Goal: Task Accomplishment & Management: Manage account settings

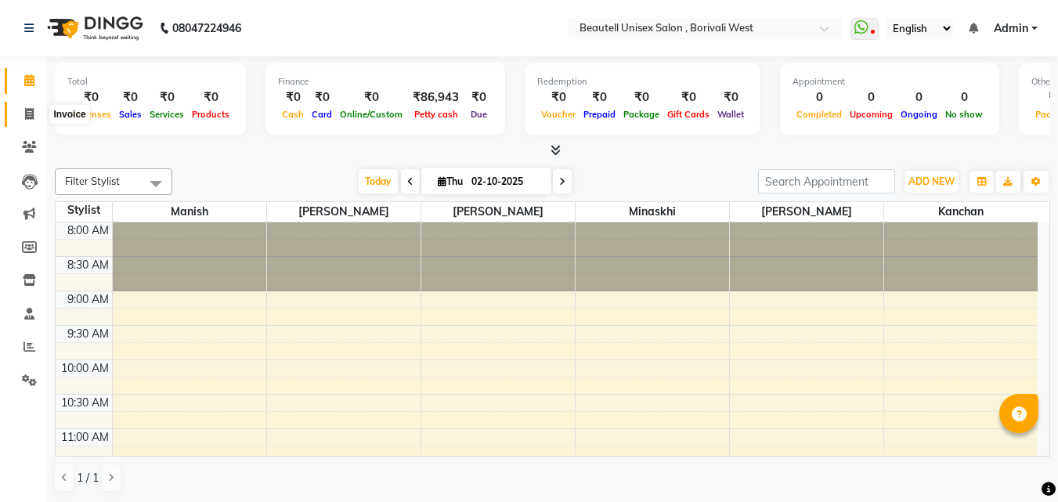
click at [30, 117] on icon at bounding box center [29, 114] width 9 height 12
select select "service"
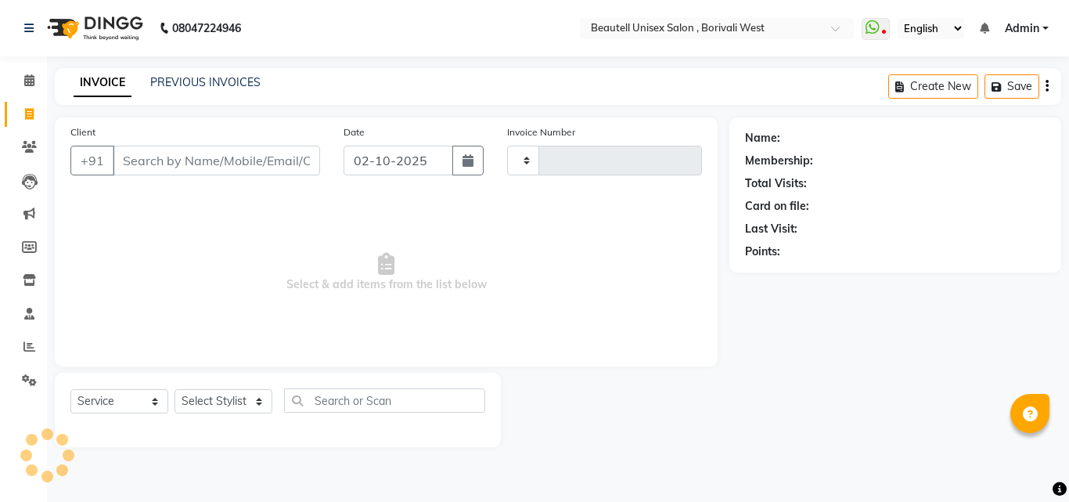
type input "1433"
select select "7692"
click at [224, 80] on link "PREVIOUS INVOICES" at bounding box center [205, 82] width 110 height 14
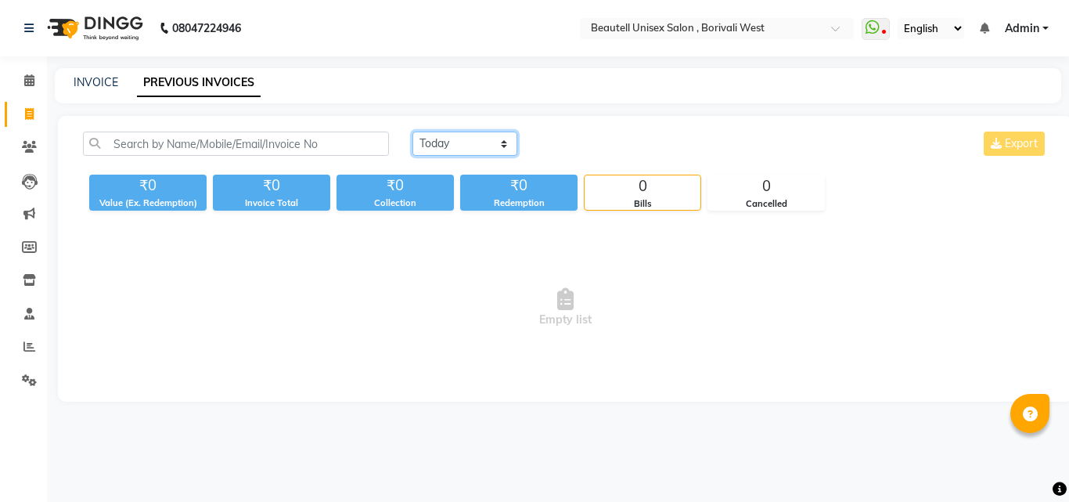
click at [434, 145] on select "[DATE] [DATE] Custom Range" at bounding box center [465, 144] width 105 height 24
select select "[DATE]"
click at [413, 132] on select "[DATE] [DATE] Custom Range" at bounding box center [465, 144] width 105 height 24
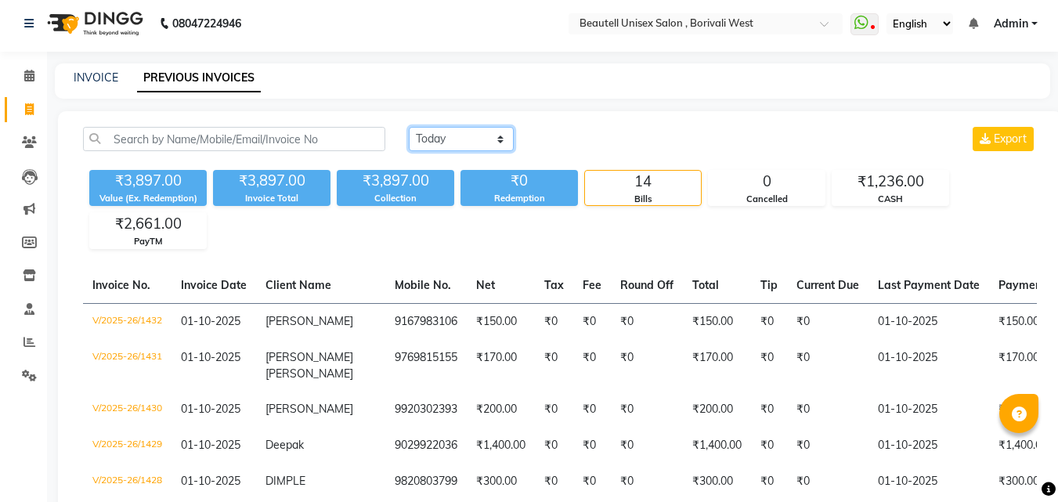
scroll to position [4, 0]
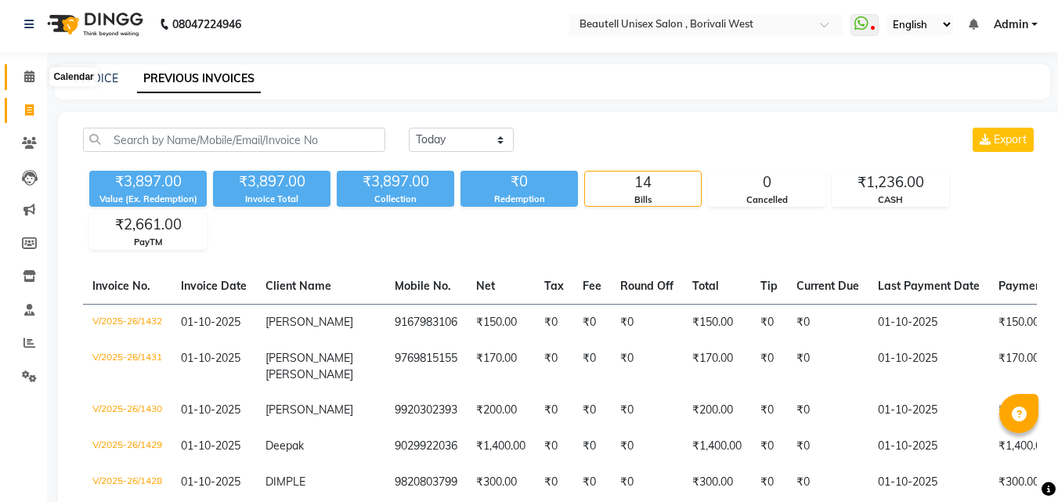
click at [23, 78] on span at bounding box center [29, 77] width 27 height 18
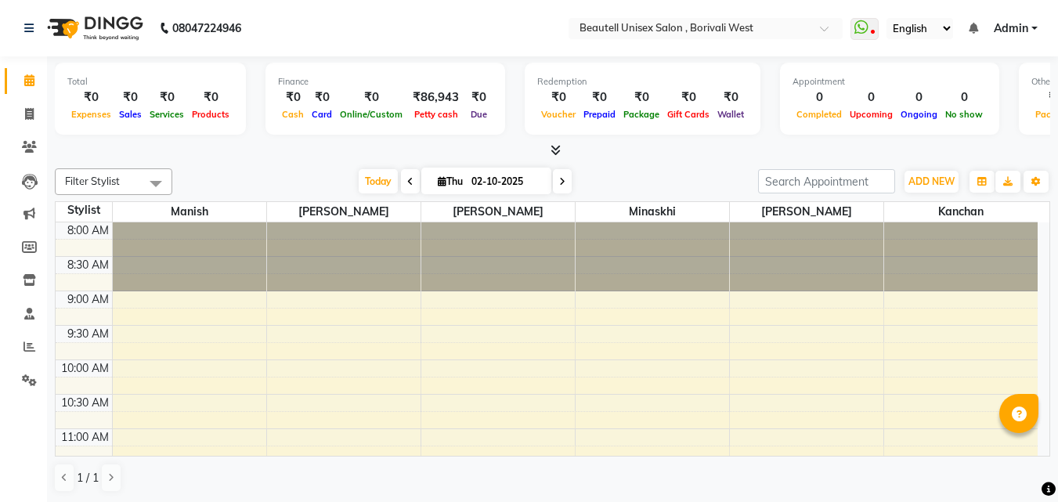
click at [556, 148] on icon at bounding box center [555, 150] width 10 height 12
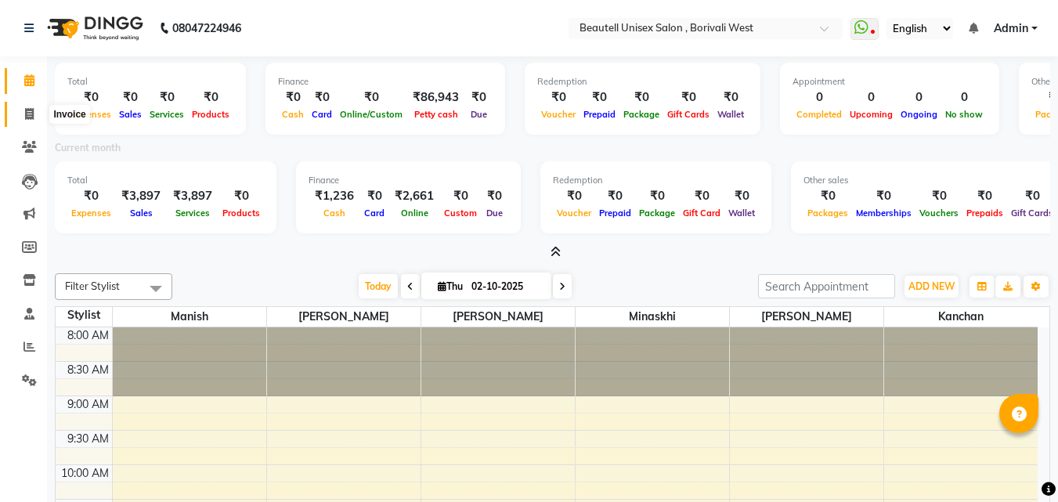
click at [31, 108] on icon at bounding box center [29, 114] width 9 height 12
select select "service"
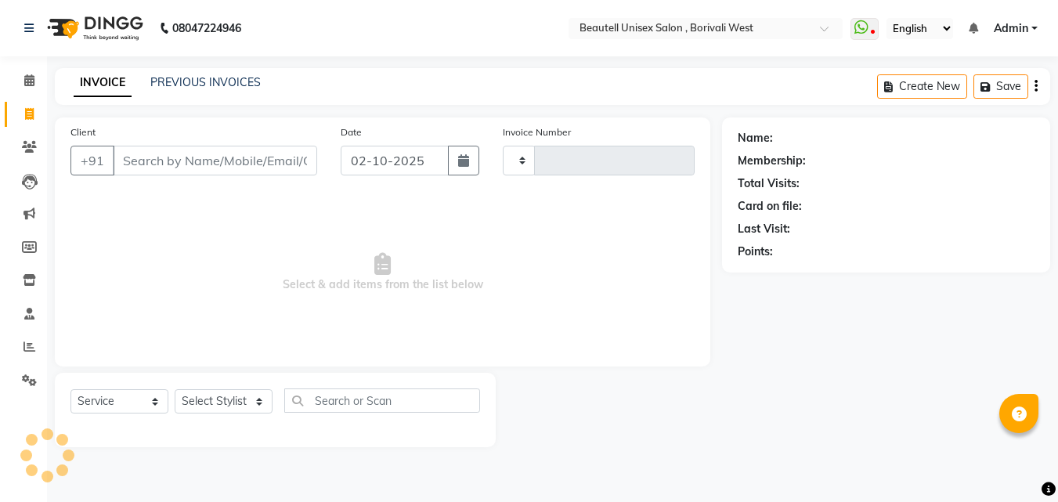
type input "1433"
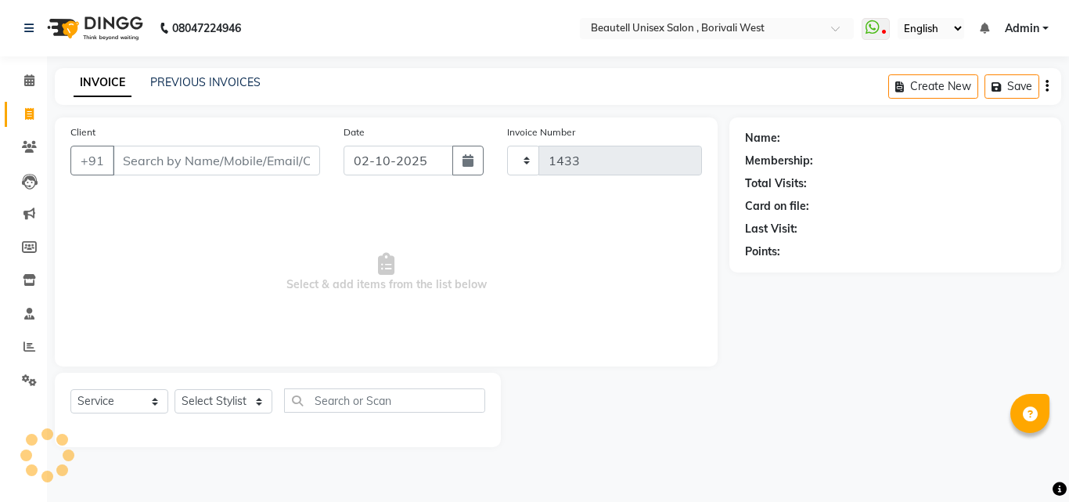
select select "7692"
click at [216, 83] on link "PREVIOUS INVOICES" at bounding box center [205, 82] width 110 height 14
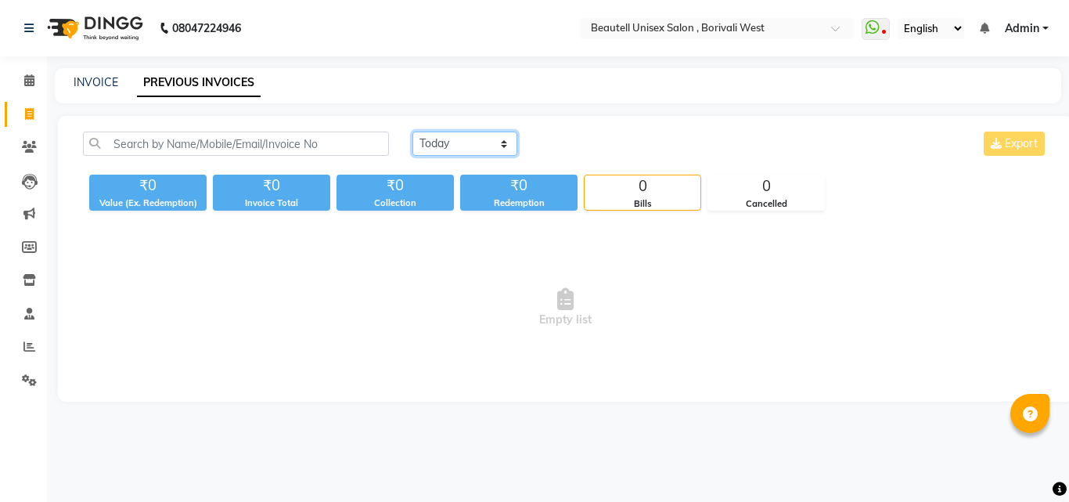
click at [489, 142] on select "[DATE] [DATE] Custom Range" at bounding box center [465, 144] width 105 height 24
select select "[DATE]"
click at [413, 132] on select "[DATE] [DATE] Custom Range" at bounding box center [465, 144] width 105 height 24
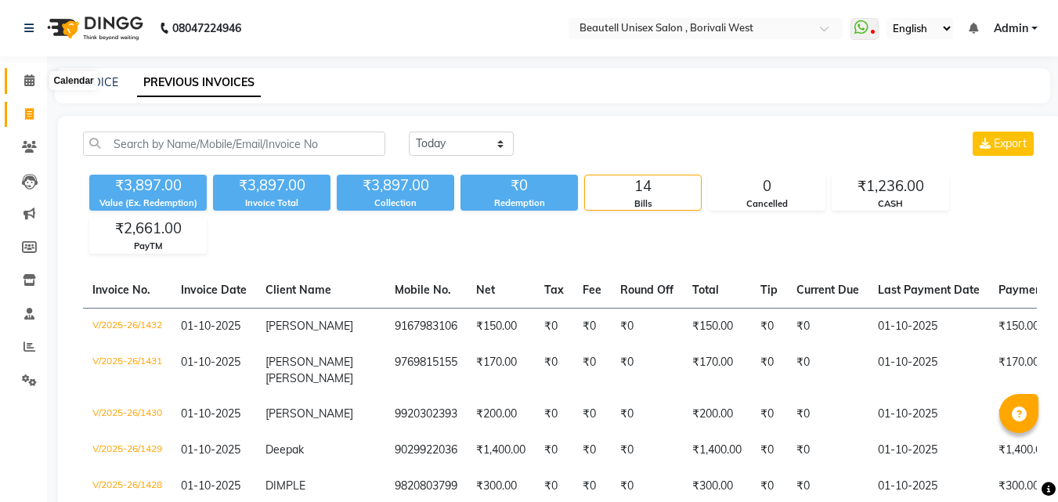
click at [20, 73] on span at bounding box center [29, 81] width 27 height 18
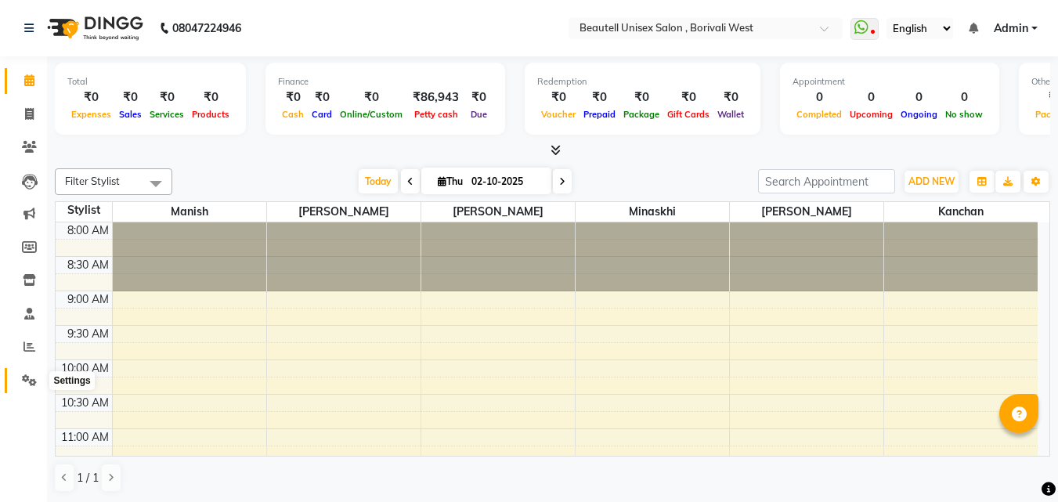
click at [30, 377] on icon at bounding box center [29, 380] width 15 height 12
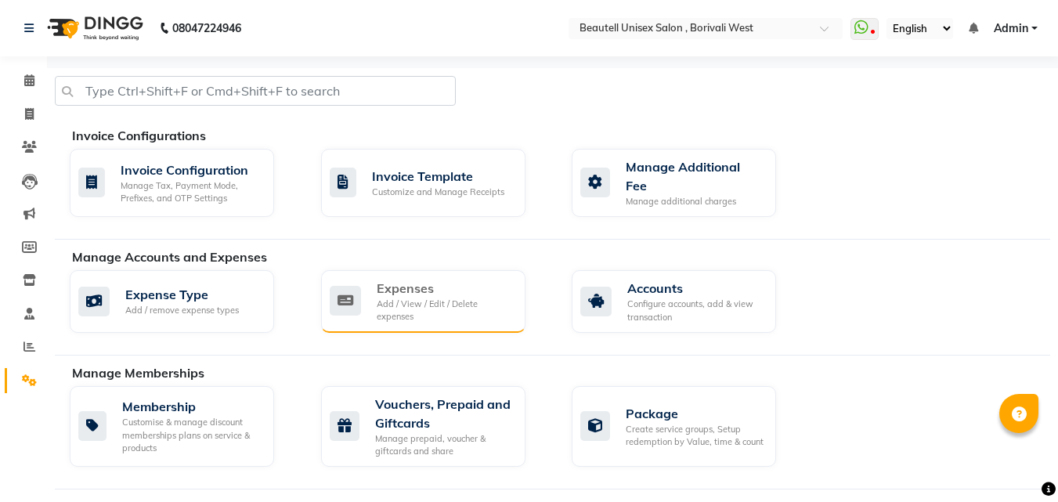
click at [463, 288] on div "Expenses" at bounding box center [445, 288] width 136 height 19
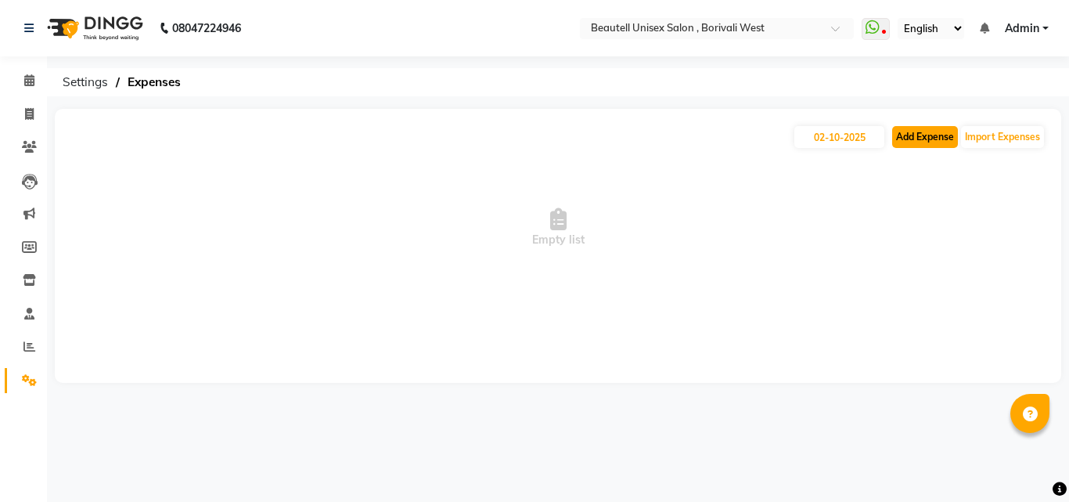
click at [939, 138] on button "Add Expense" at bounding box center [925, 137] width 66 height 22
select select "1"
select select "6831"
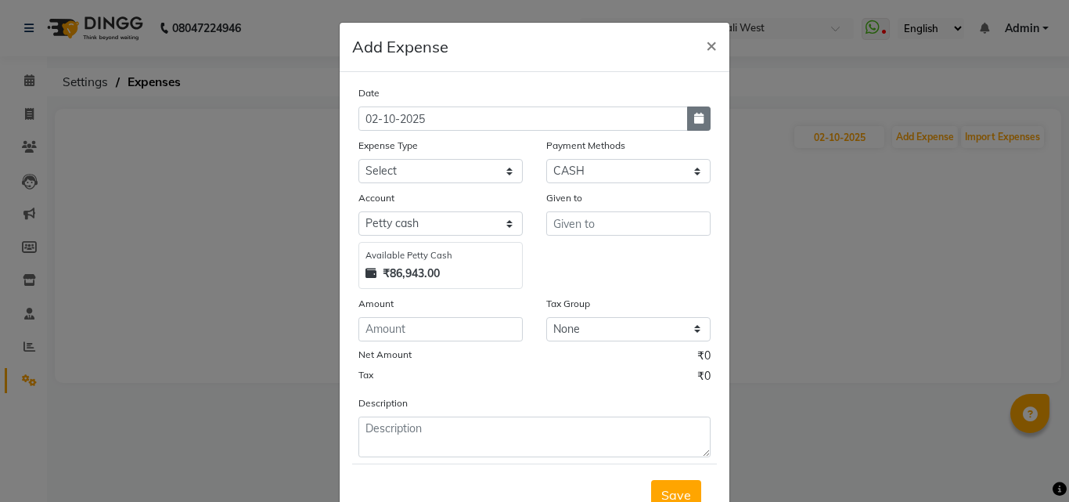
click at [701, 113] on button "button" at bounding box center [698, 118] width 23 height 24
select select "10"
select select "2025"
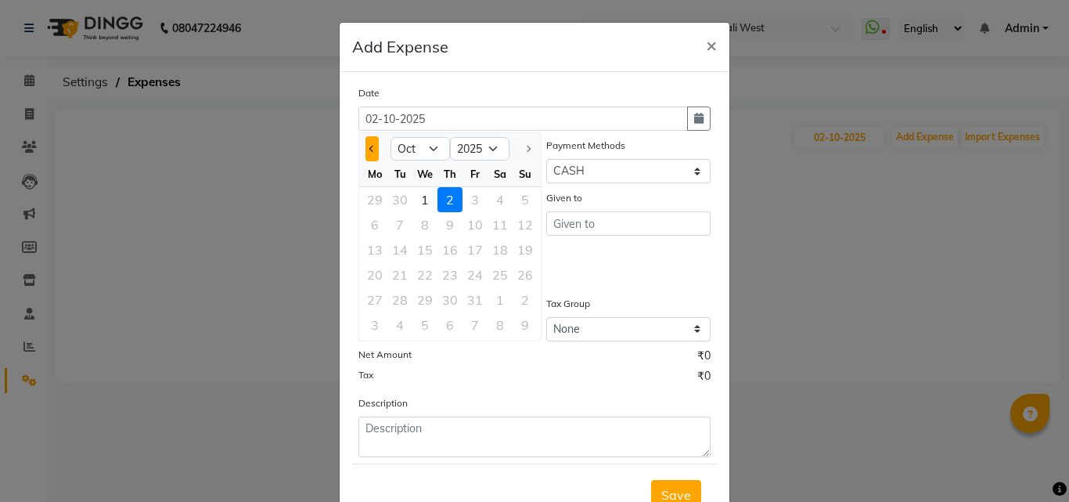
click at [370, 150] on button "Previous month" at bounding box center [372, 148] width 13 height 25
select select "9"
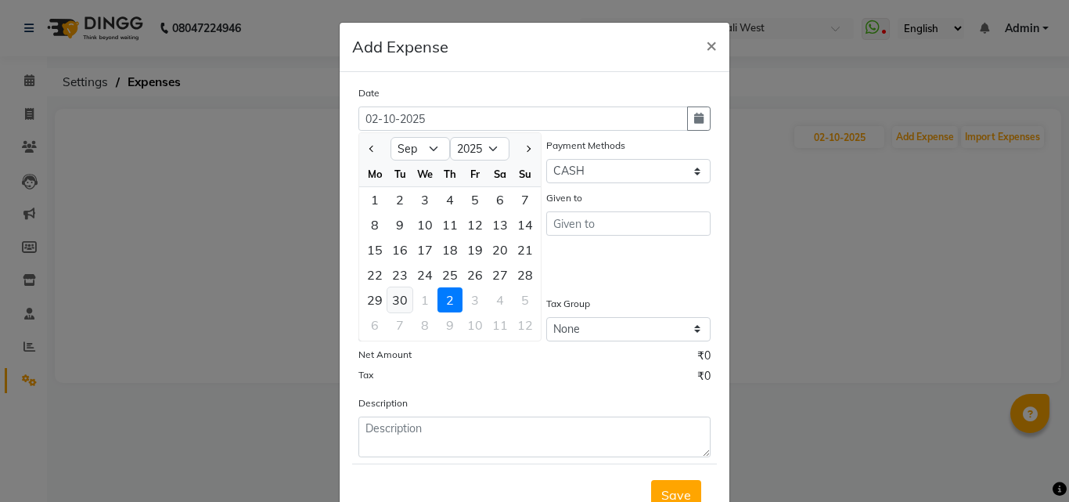
click at [396, 294] on div "30" at bounding box center [400, 299] width 25 height 25
type input "30-09-2025"
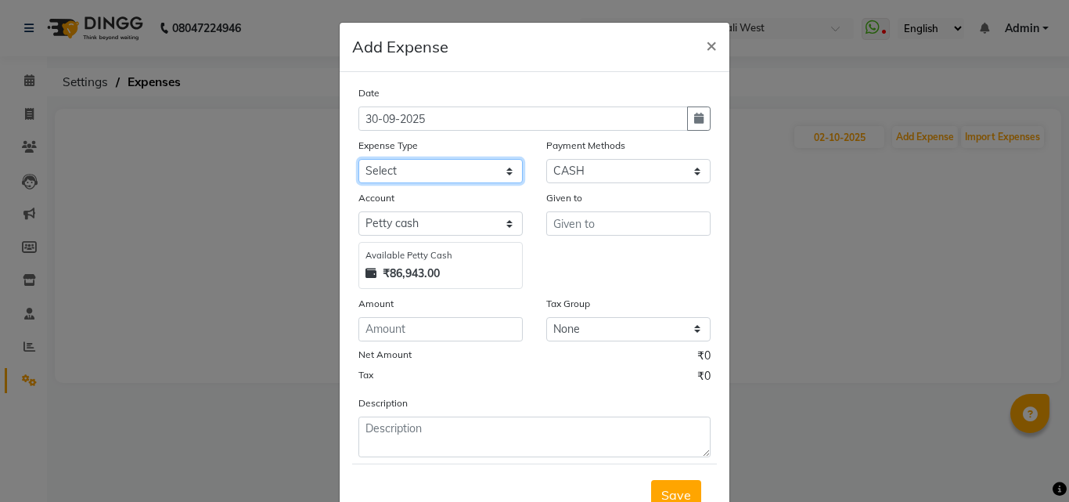
click at [414, 164] on select "Select Advance Salary Bank charges Car maintenance Cash transfer to bank Cash t…" at bounding box center [441, 171] width 164 height 24
select select "9"
click at [359, 159] on select "Select Advance Salary Bank charges Car maintenance Cash transfer to bank Cash t…" at bounding box center [441, 171] width 164 height 24
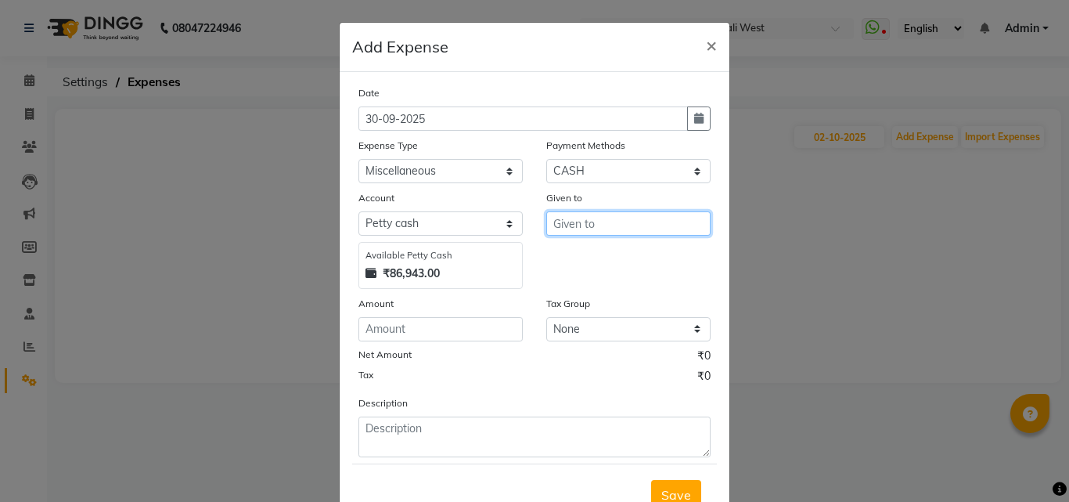
click at [600, 216] on input "text" at bounding box center [628, 223] width 164 height 24
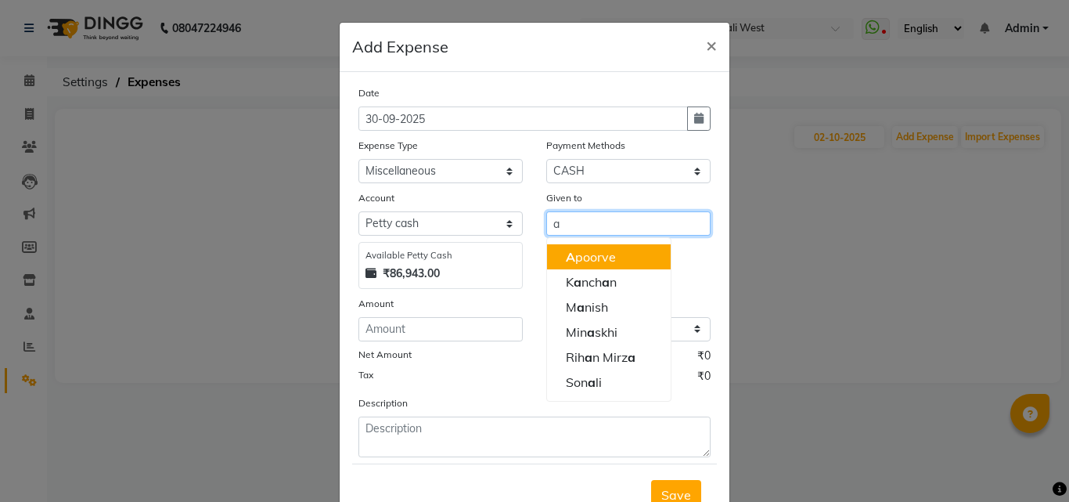
click at [573, 261] on ngb-highlight "A poorve" at bounding box center [591, 257] width 50 height 16
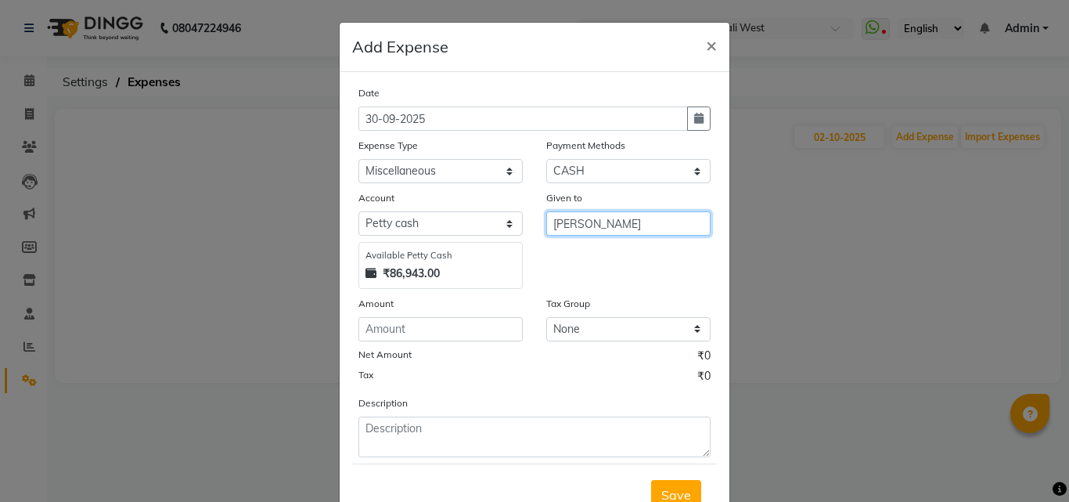
type input "[PERSON_NAME]"
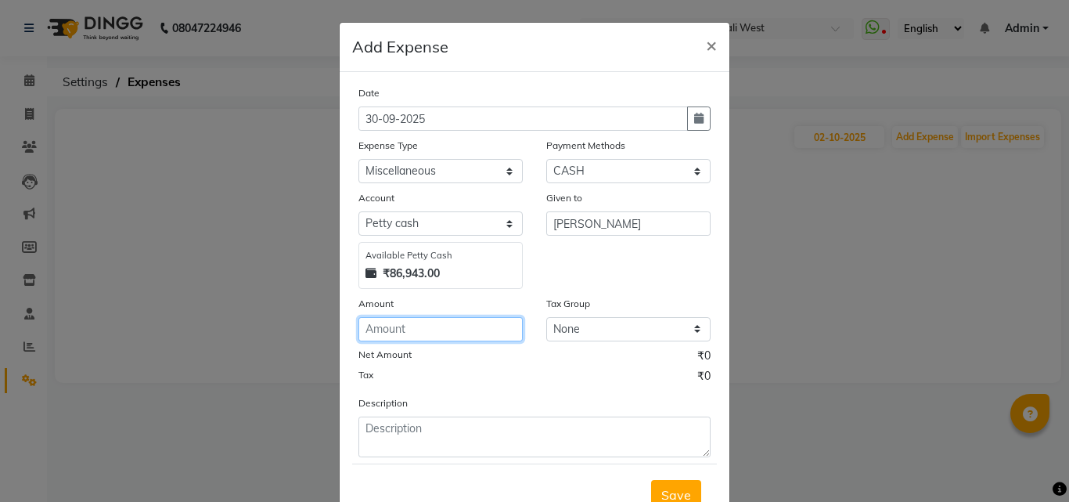
click at [420, 327] on input "number" at bounding box center [441, 329] width 164 height 24
type input "85707"
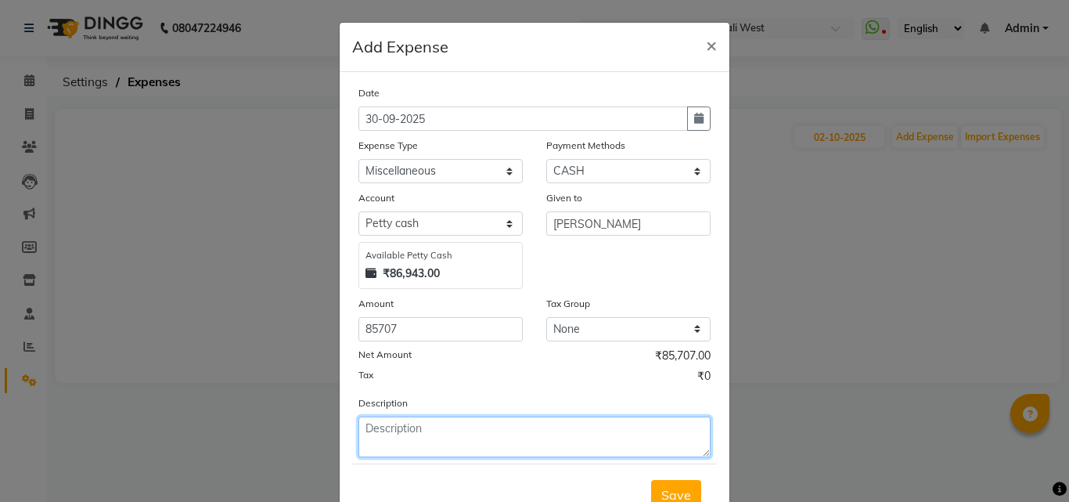
click at [417, 435] on textarea at bounding box center [535, 436] width 352 height 41
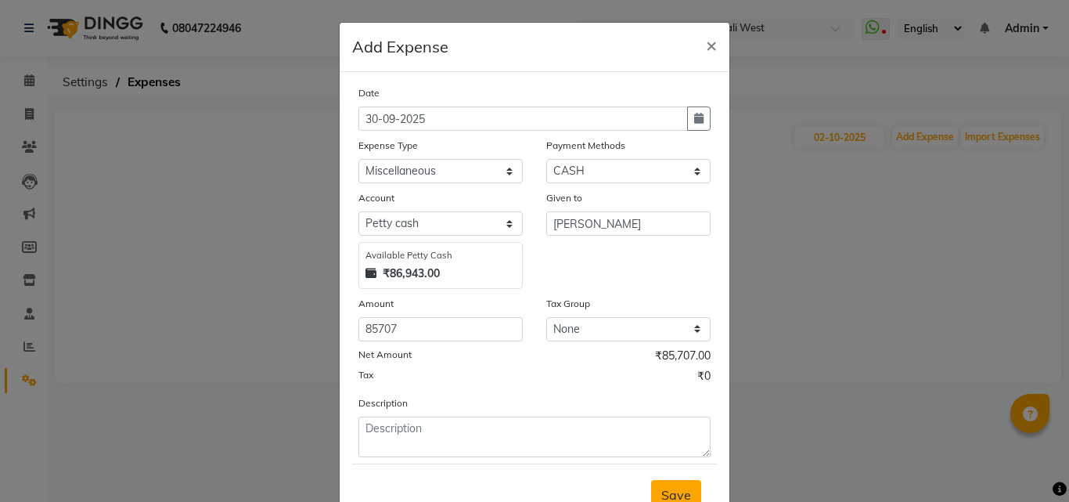
click at [666, 487] on span "Save" at bounding box center [677, 495] width 30 height 16
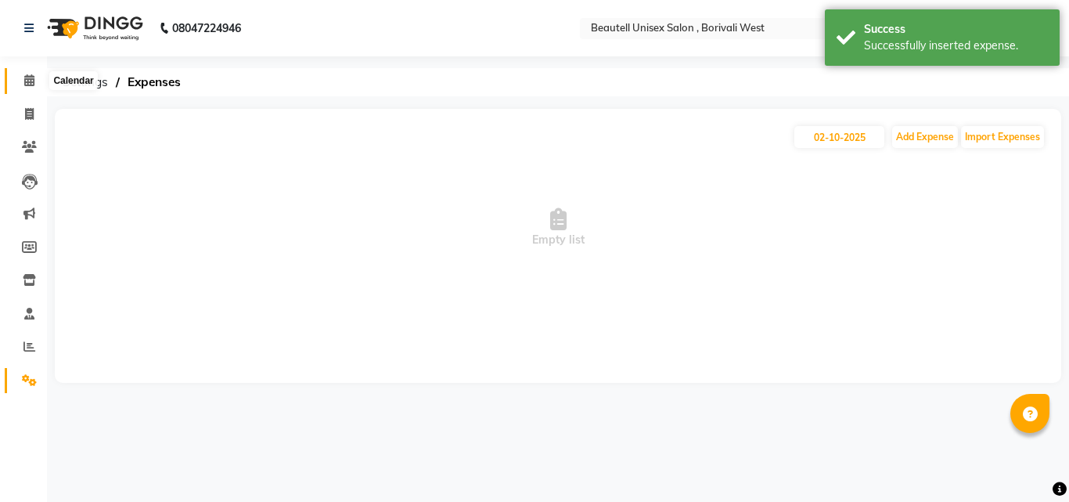
click at [29, 81] on icon at bounding box center [29, 80] width 10 height 12
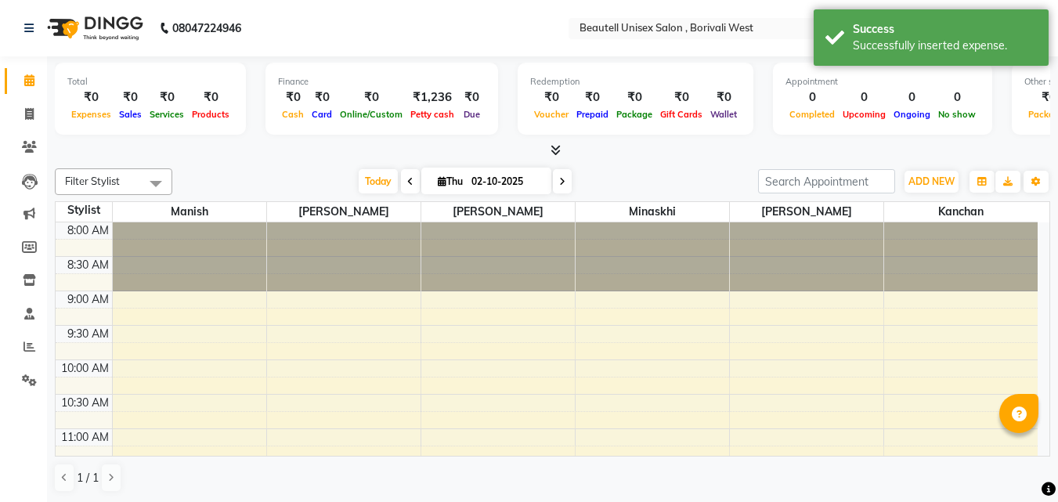
click at [553, 148] on icon at bounding box center [555, 150] width 10 height 12
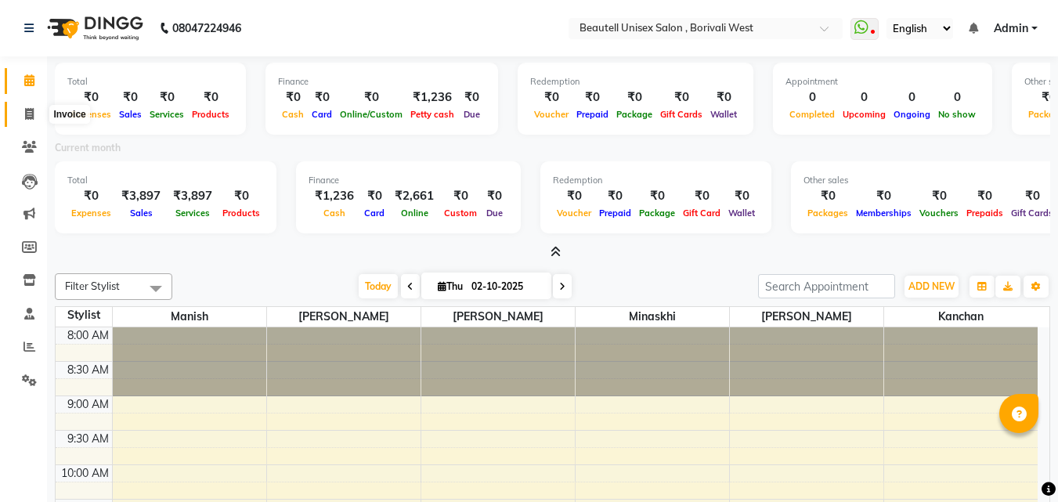
click at [25, 113] on icon at bounding box center [29, 114] width 9 height 12
select select "service"
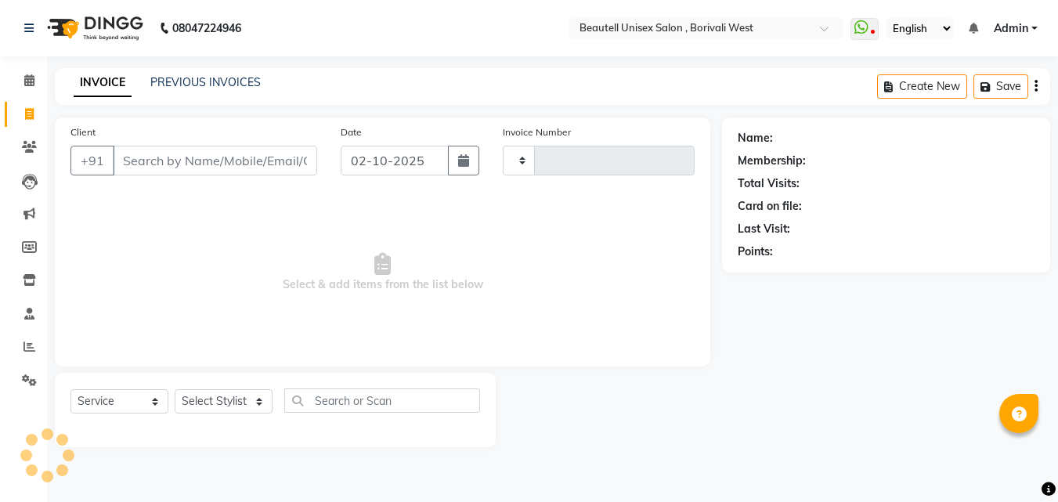
type input "1433"
select select "7692"
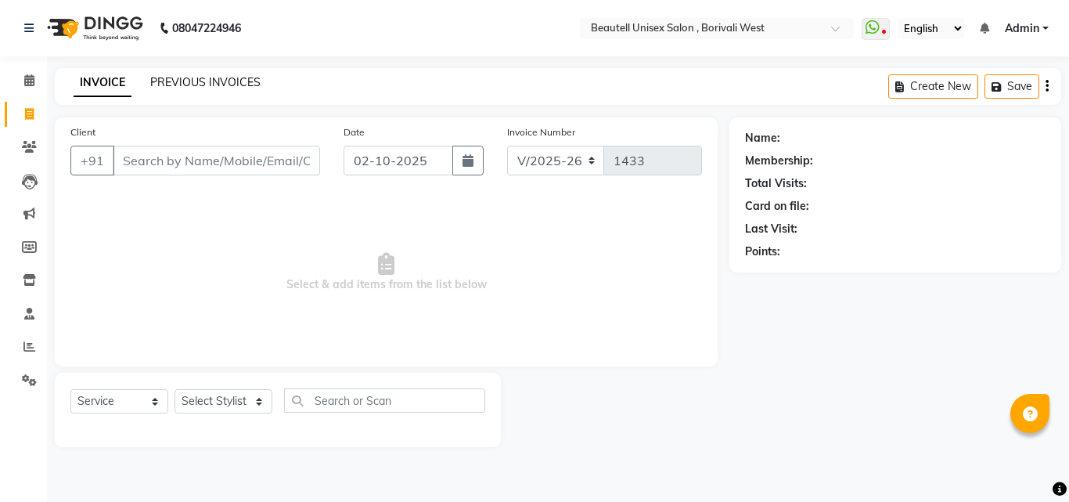
click at [205, 77] on link "PREVIOUS INVOICES" at bounding box center [205, 82] width 110 height 14
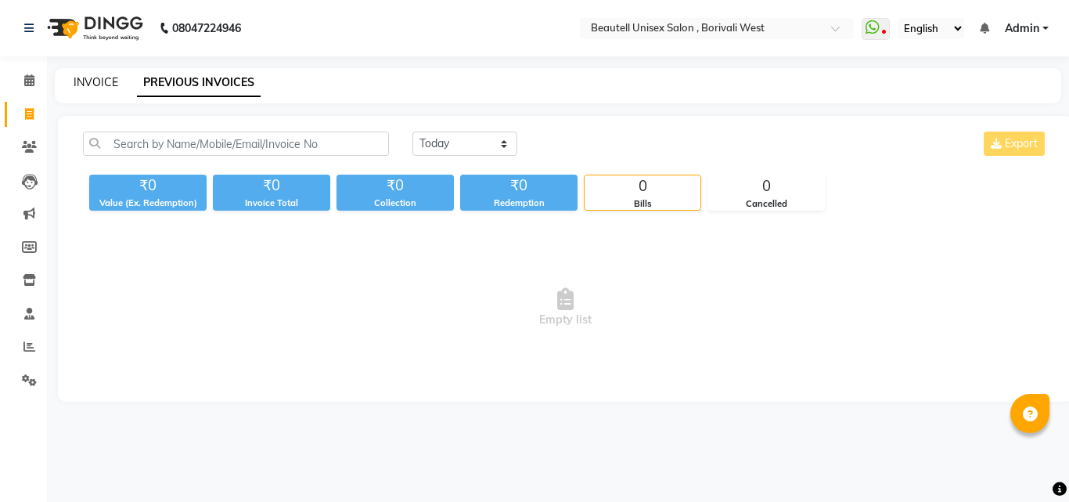
click at [95, 78] on link "INVOICE" at bounding box center [96, 82] width 45 height 14
select select "service"
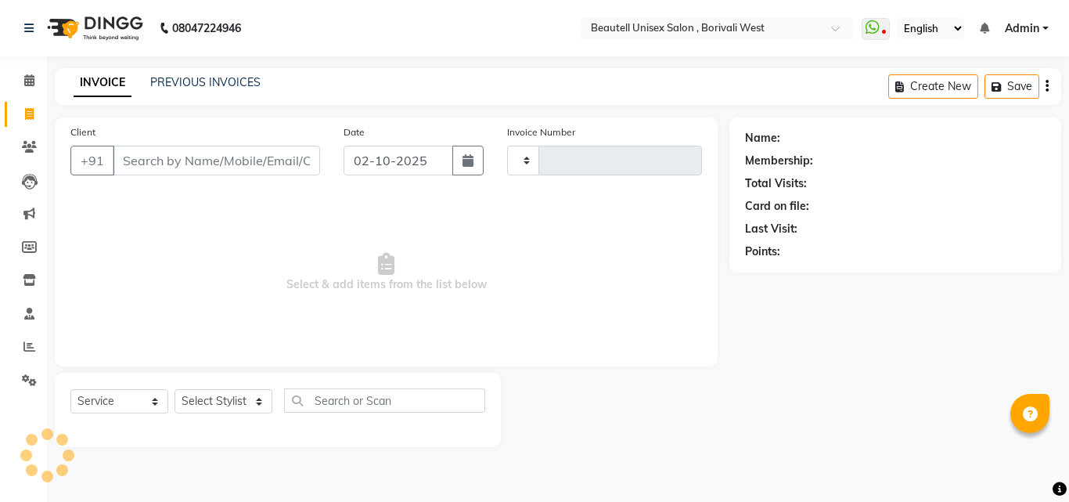
type input "1433"
select select "7692"
click at [485, 14] on nav "08047224946 Select Location × [GEOGRAPHIC_DATA] Salon , Borivali West WhatsApp …" at bounding box center [534, 28] width 1069 height 56
